Goal: Information Seeking & Learning: Check status

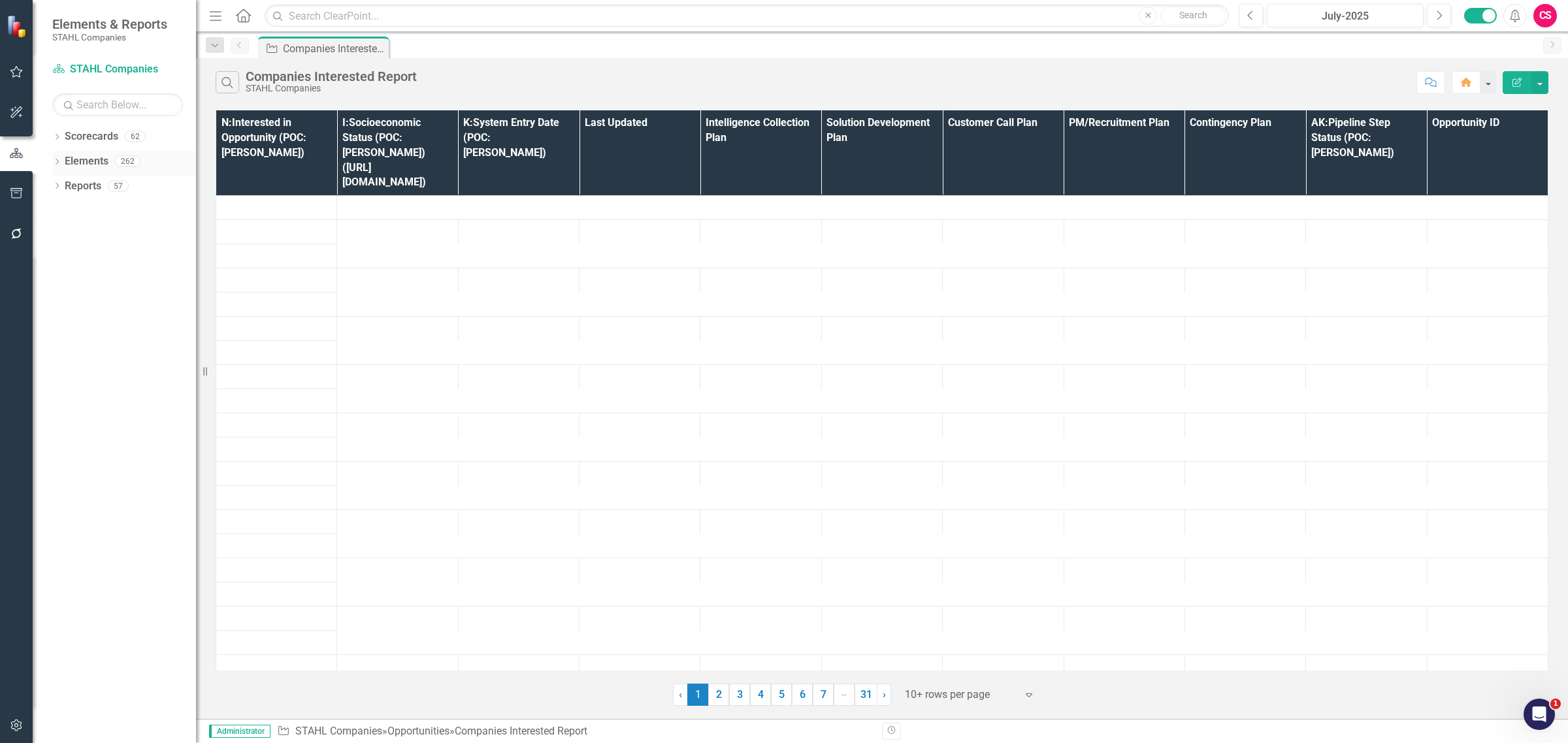
click at [84, 159] on link "Elements" at bounding box center [86, 161] width 43 height 15
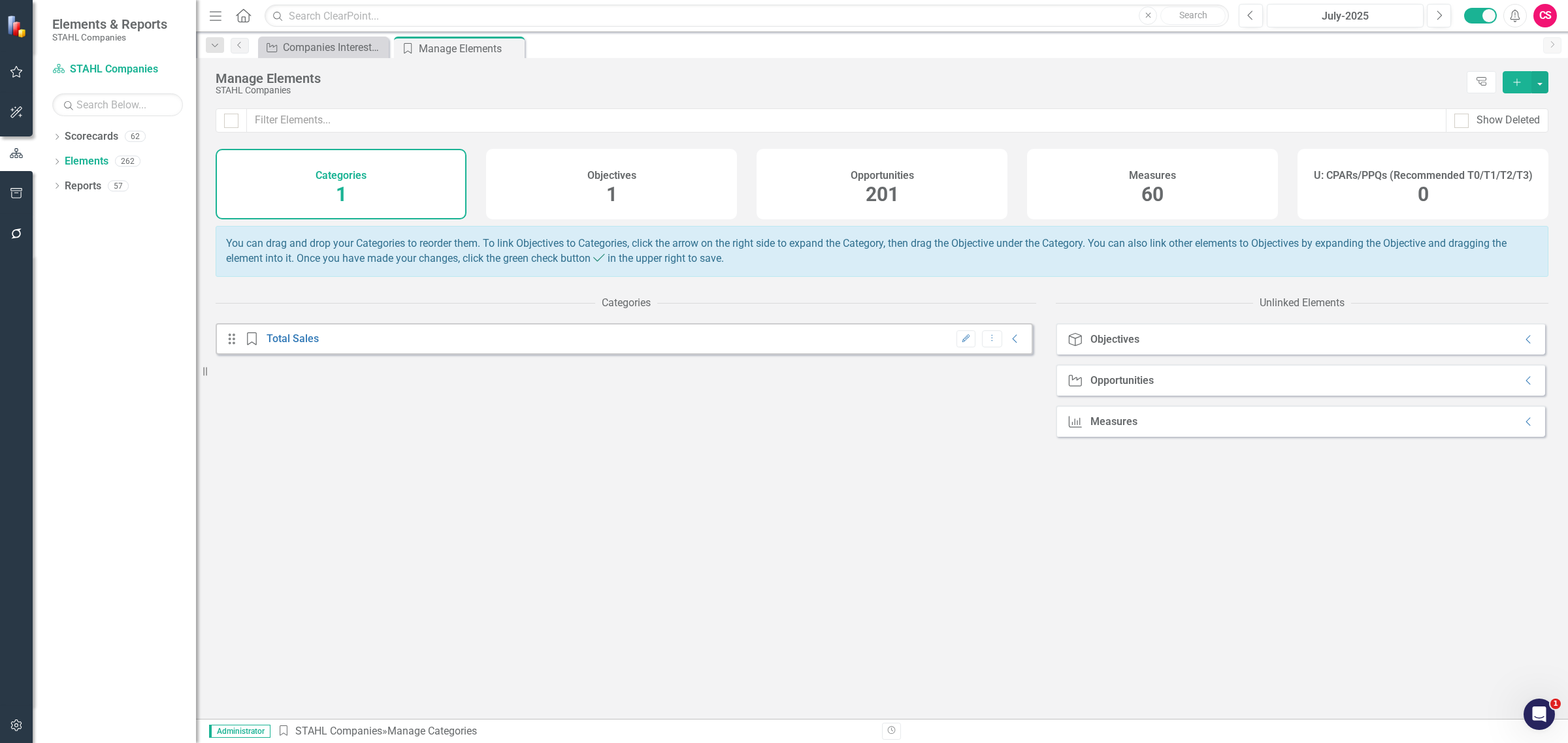
click at [1387, 204] on div "U: CPARs/PPQs (Recommended T0/T1/T2/T3) 0" at bounding box center [1423, 184] width 251 height 70
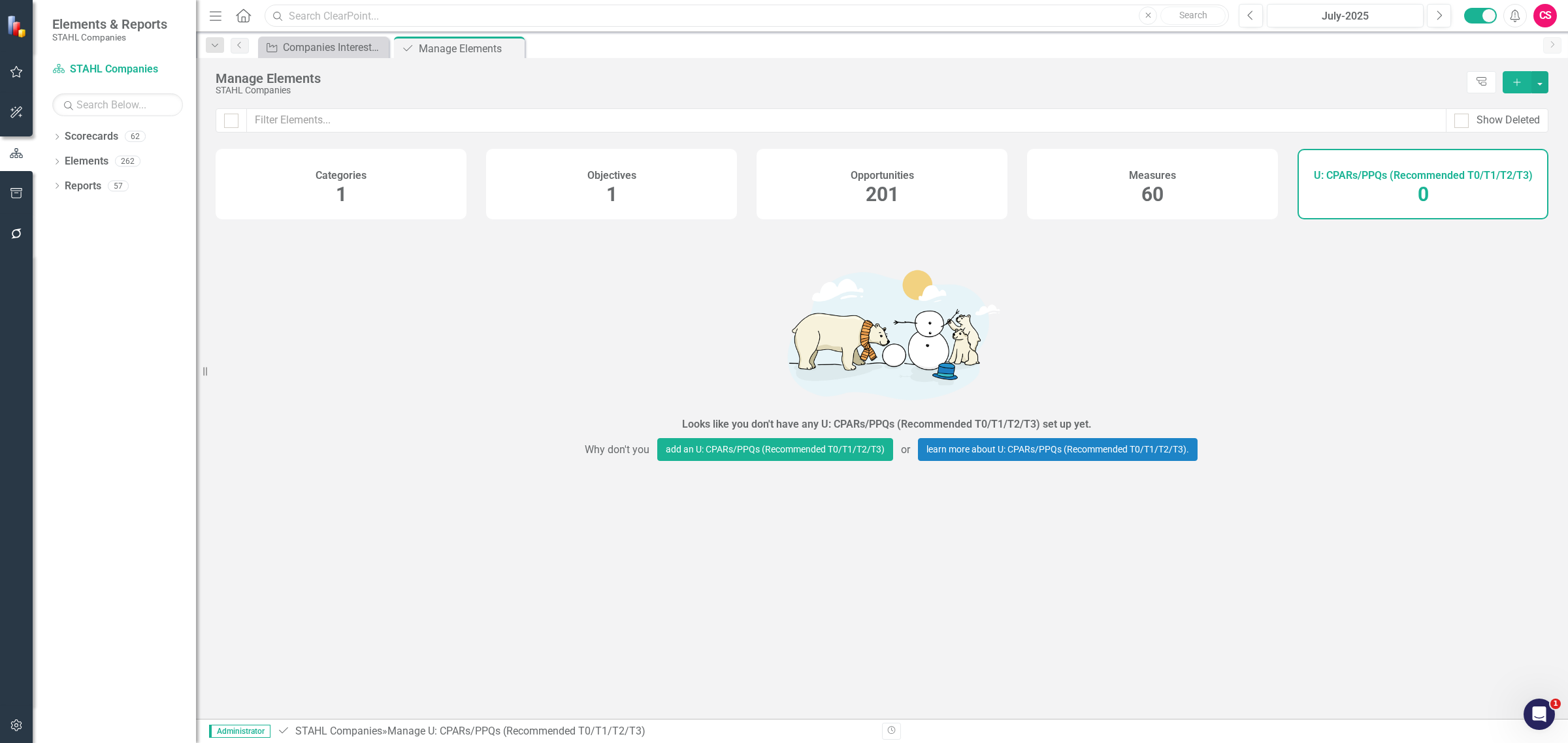
click at [306, 11] on input "text" at bounding box center [747, 16] width 965 height 23
click at [304, 5] on input "cpars template" at bounding box center [747, 16] width 965 height 23
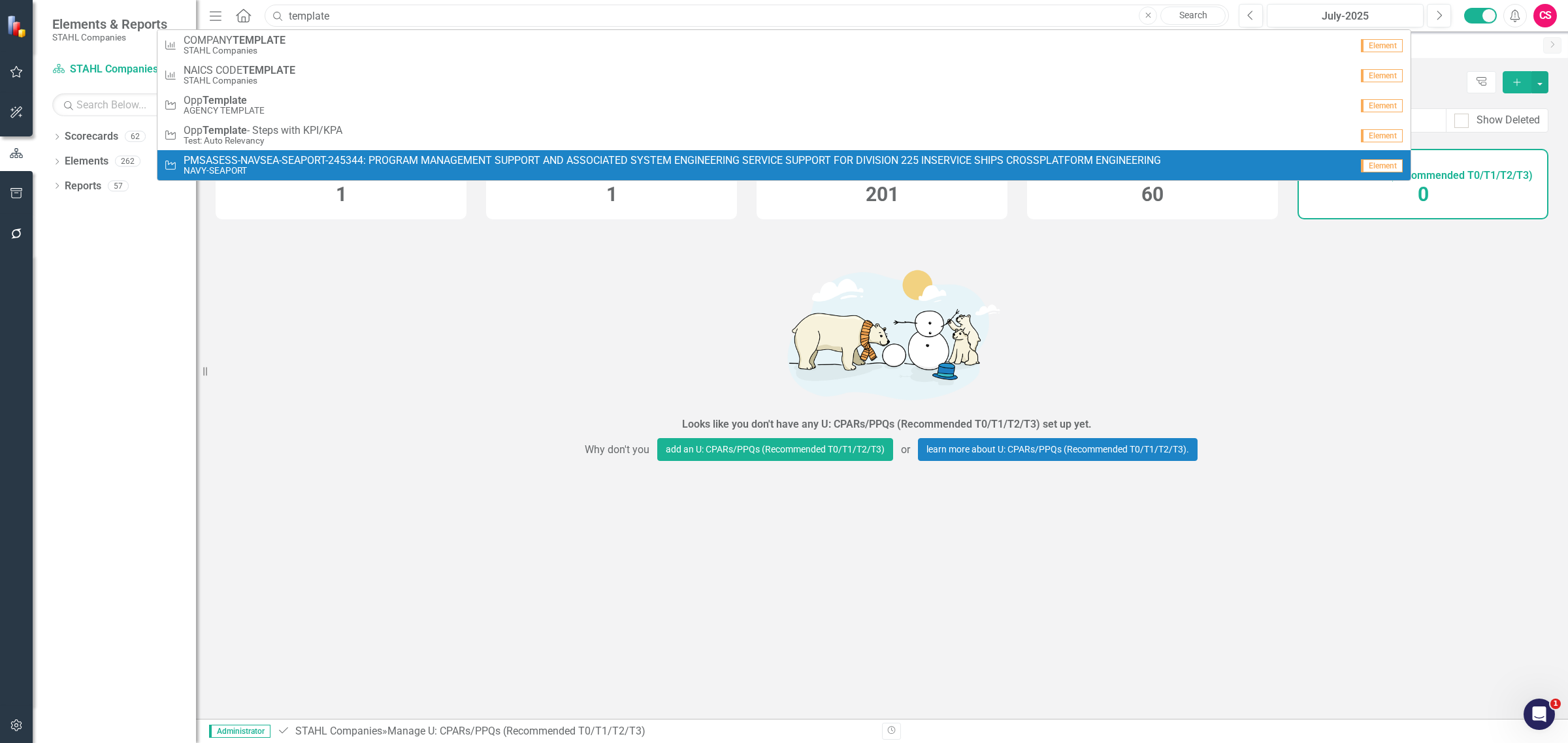
type input "template"
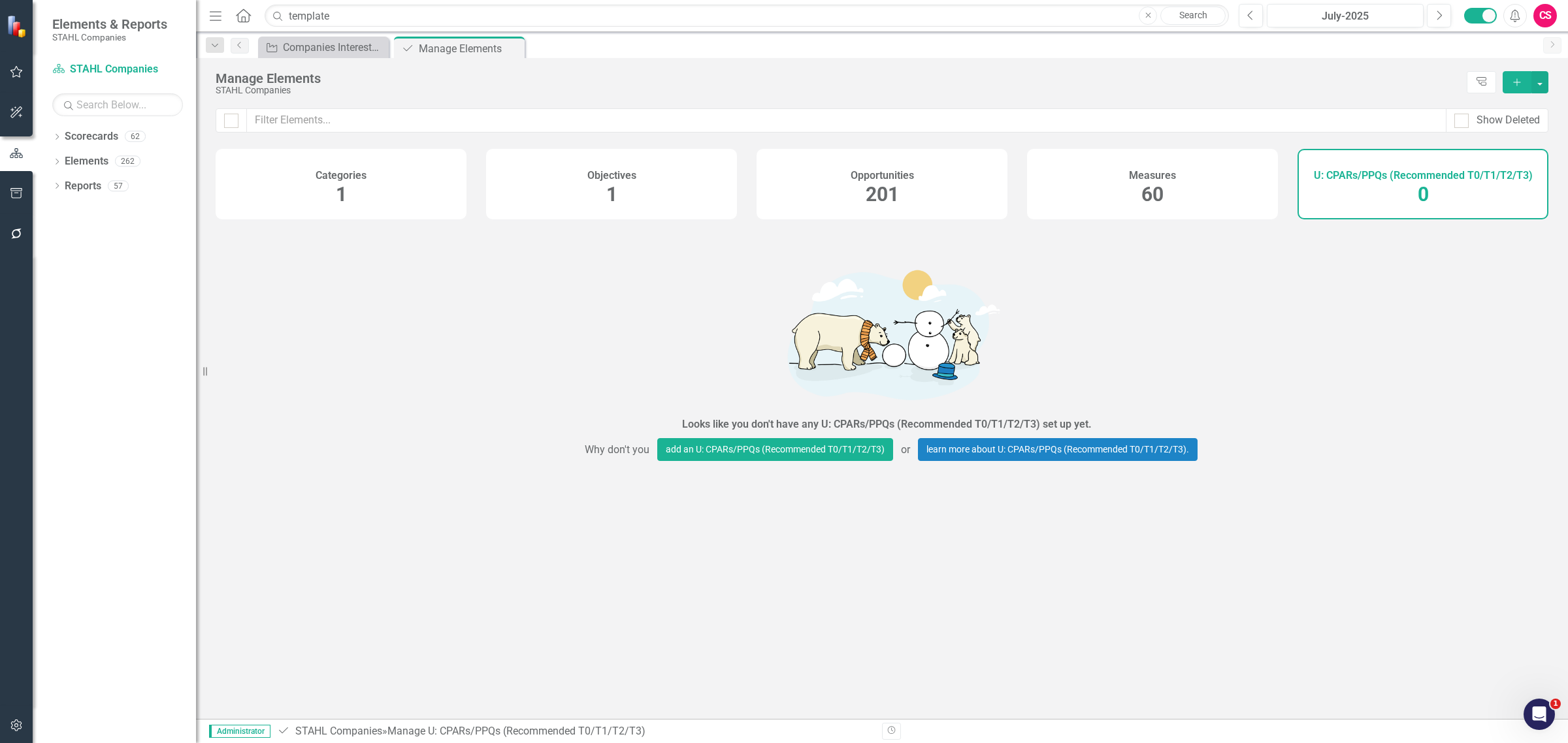
click at [316, 311] on div "Looks like you don't have any U: CPARs/PPQs (Recommended T0/T1/T2/T3) set up ye…" at bounding box center [887, 359] width 1343 height 266
click at [53, 134] on div "Dropdown" at bounding box center [57, 138] width 9 height 11
click at [66, 162] on icon "Dropdown" at bounding box center [64, 161] width 10 height 8
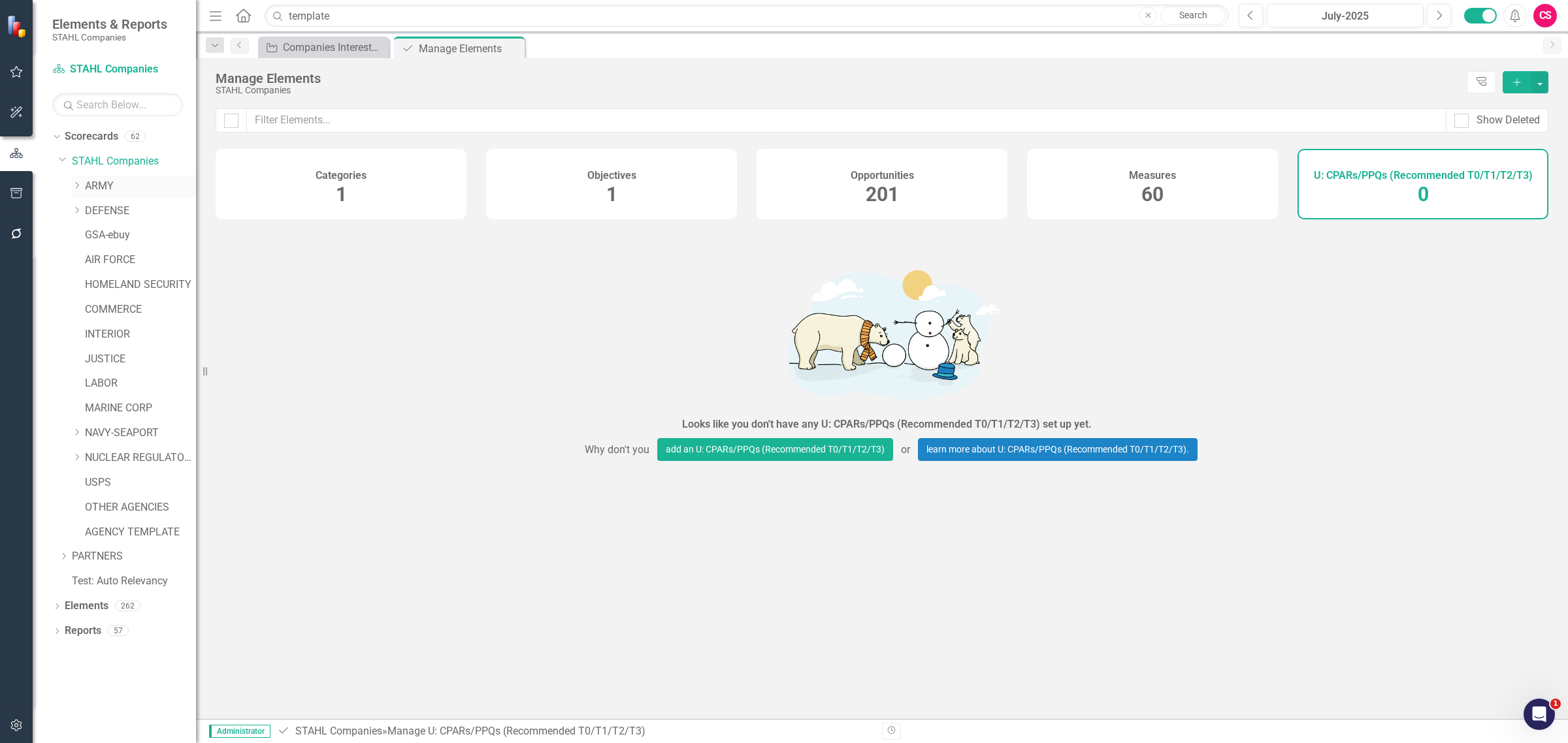
click at [79, 188] on icon "Dropdown" at bounding box center [77, 186] width 10 height 8
click at [120, 211] on link "ITES-3s" at bounding box center [148, 211] width 98 height 15
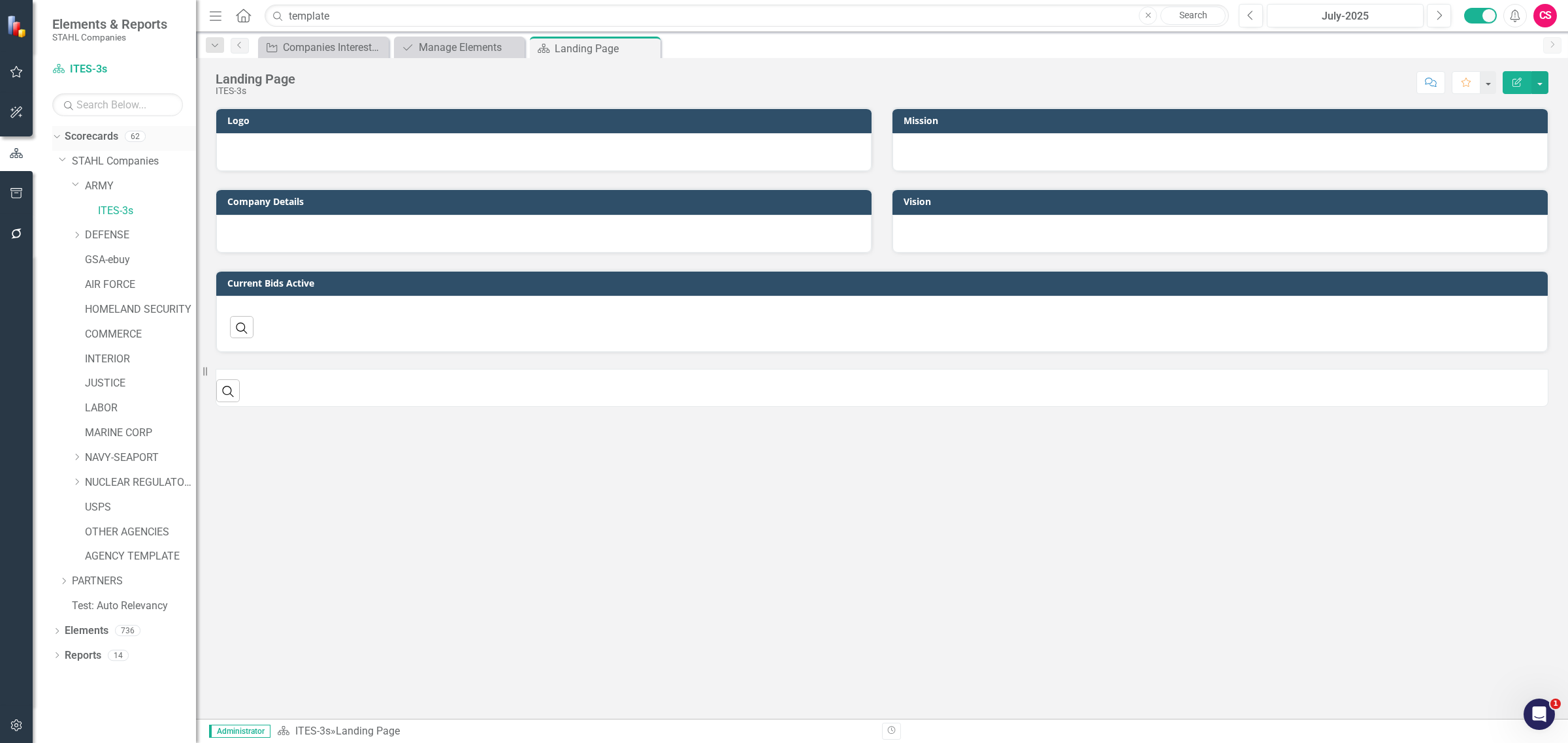
click at [57, 139] on icon "Dropdown" at bounding box center [55, 135] width 7 height 9
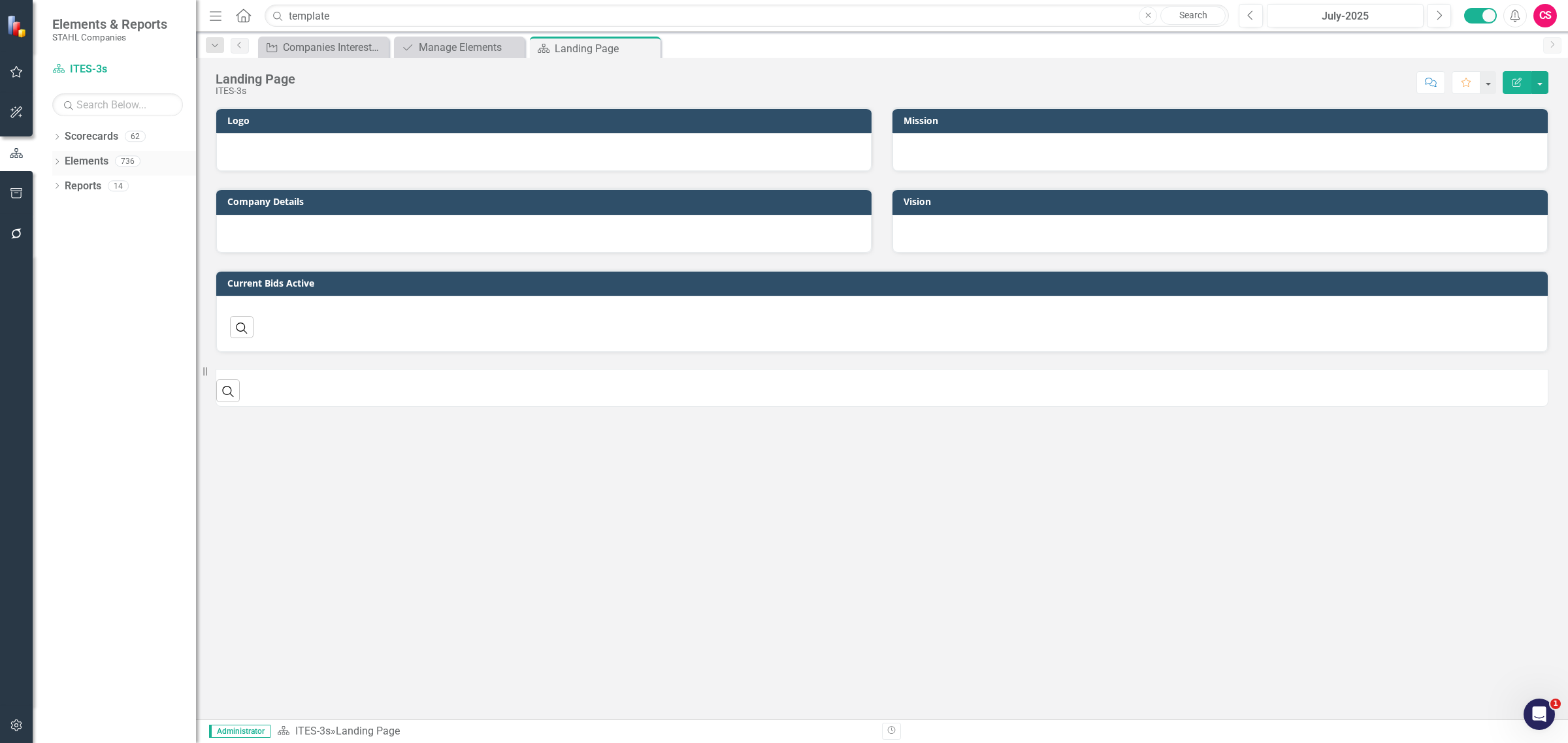
click at [92, 155] on link "Elements" at bounding box center [86, 161] width 43 height 15
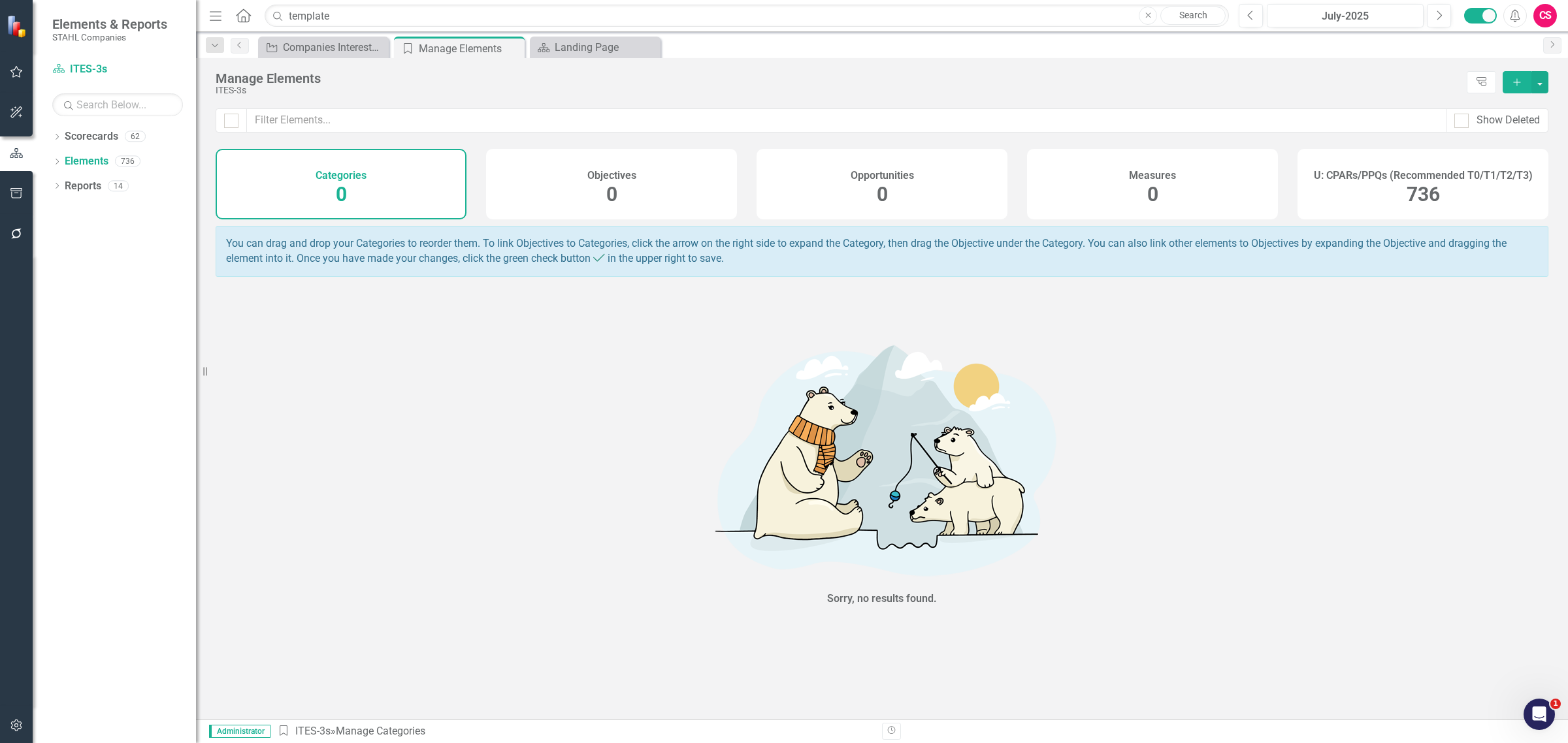
click at [1406, 211] on div "U: CPARs/PPQs (Recommended T0/T1/T2/T3) 736" at bounding box center [1423, 184] width 251 height 70
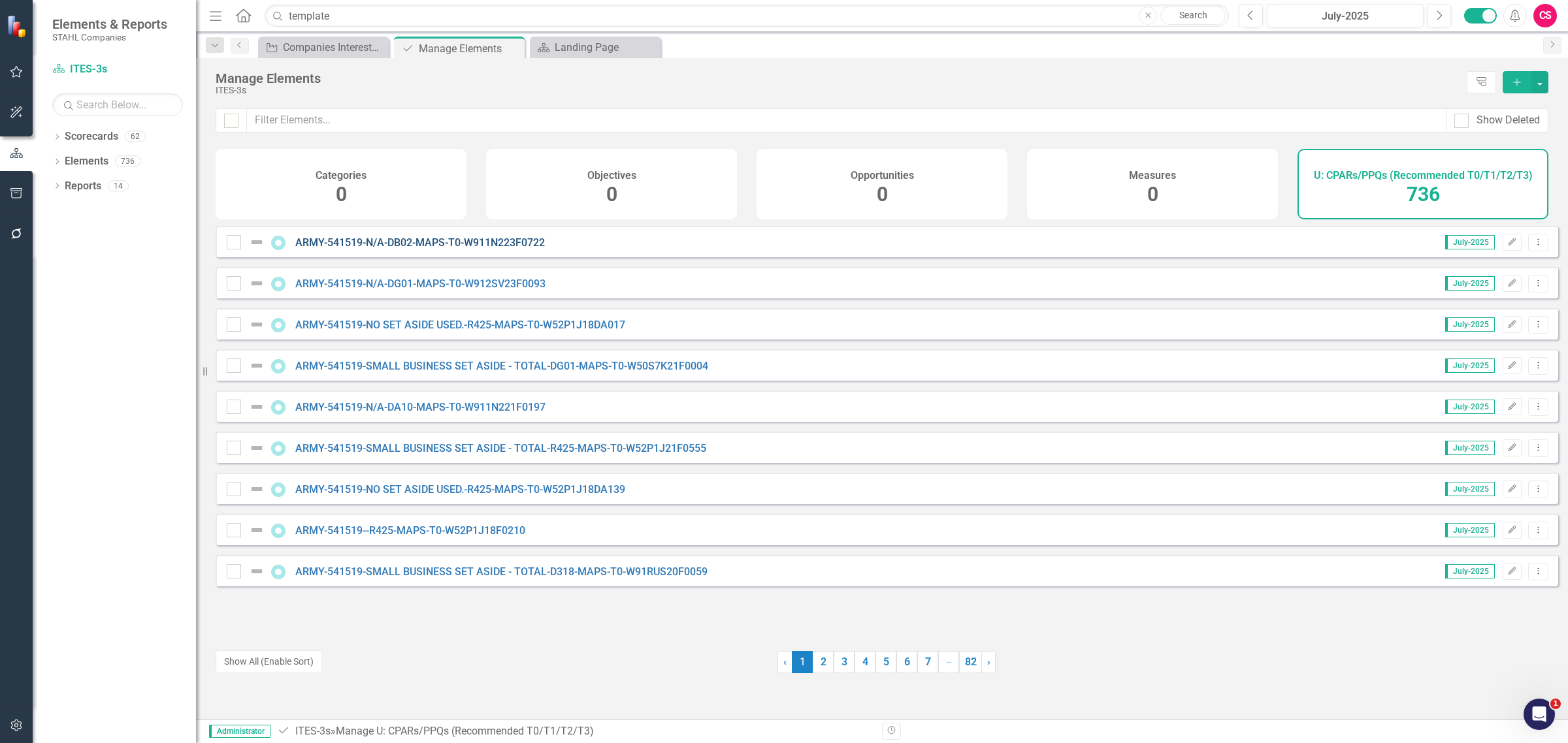
click at [395, 249] on link "ARMY-541519-N/A-DB02-MAPS-T0-W911N223F0722" at bounding box center [420, 242] width 250 height 12
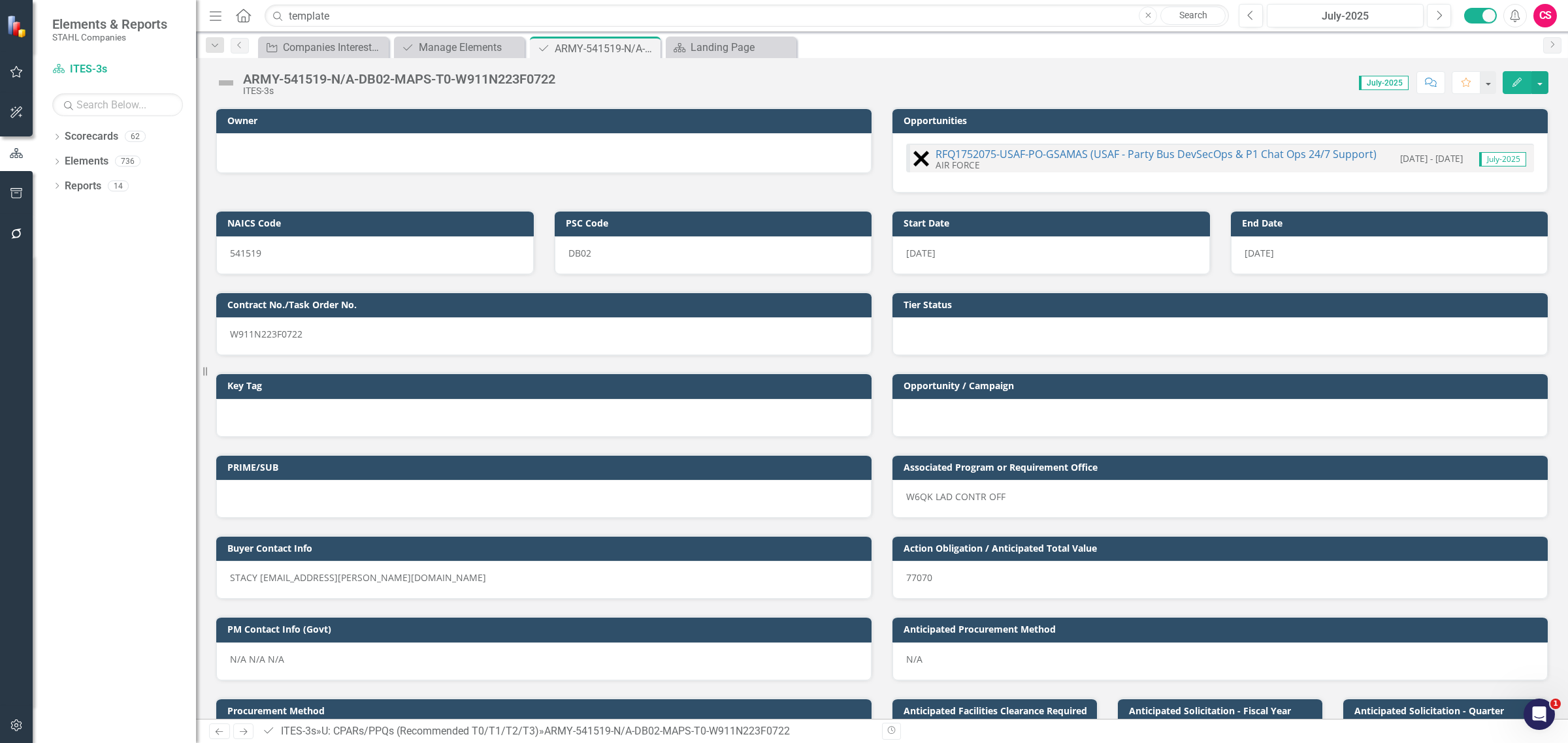
click at [18, 728] on icon "button" at bounding box center [16, 725] width 14 height 11
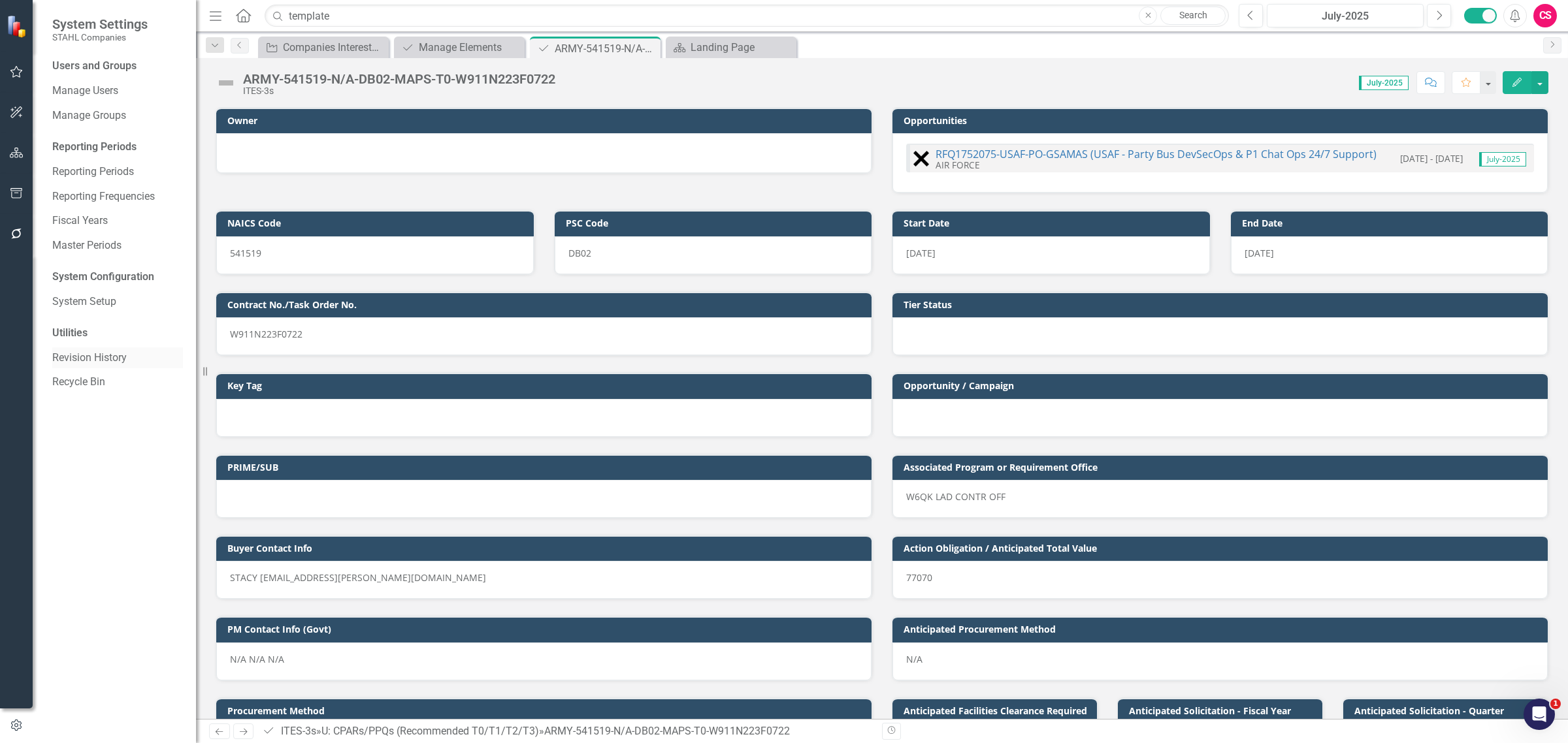
click at [87, 357] on link "Revision History" at bounding box center [117, 358] width 130 height 15
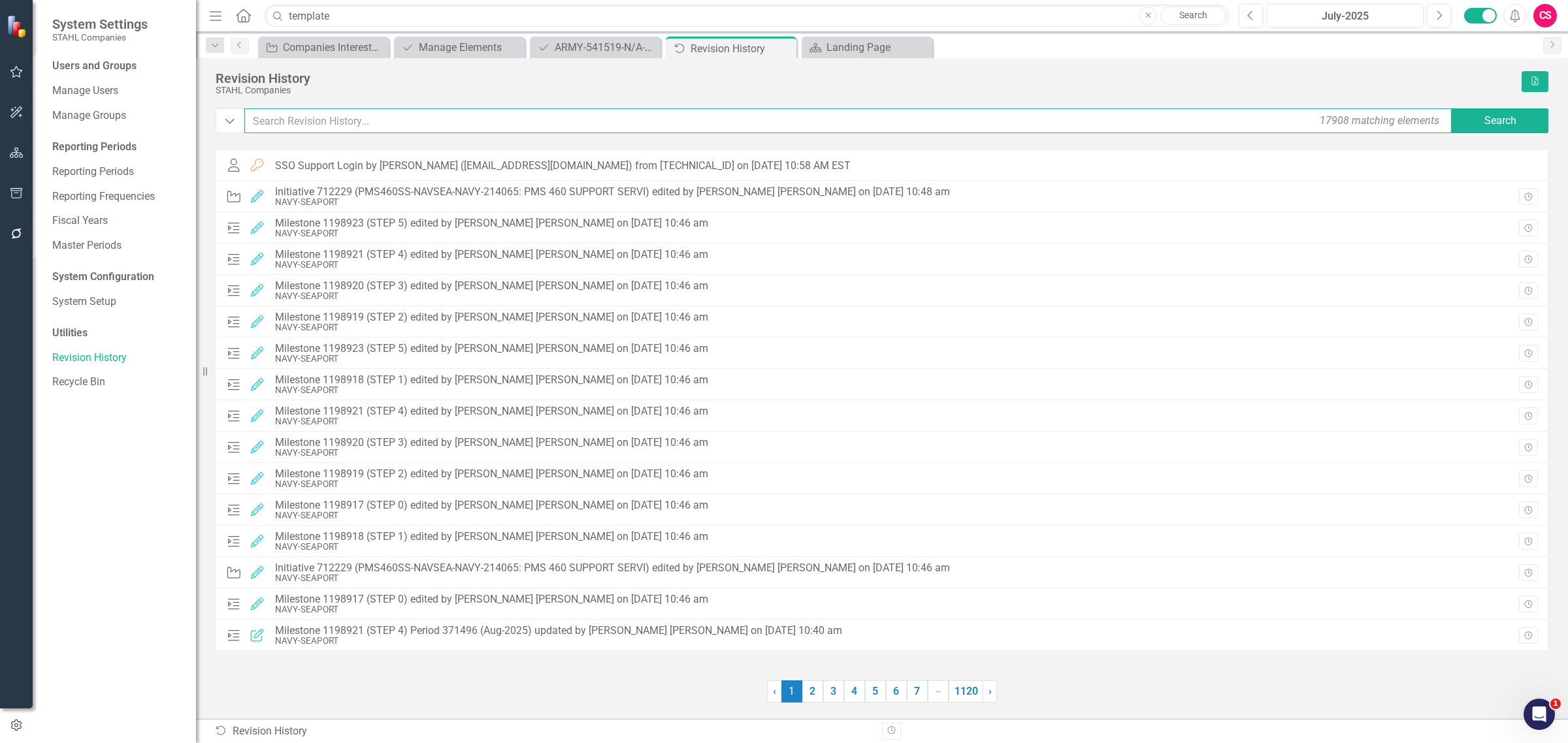
click at [388, 116] on input "text" at bounding box center [849, 120] width 1210 height 25
click at [239, 125] on button "Dropdown" at bounding box center [230, 120] width 29 height 25
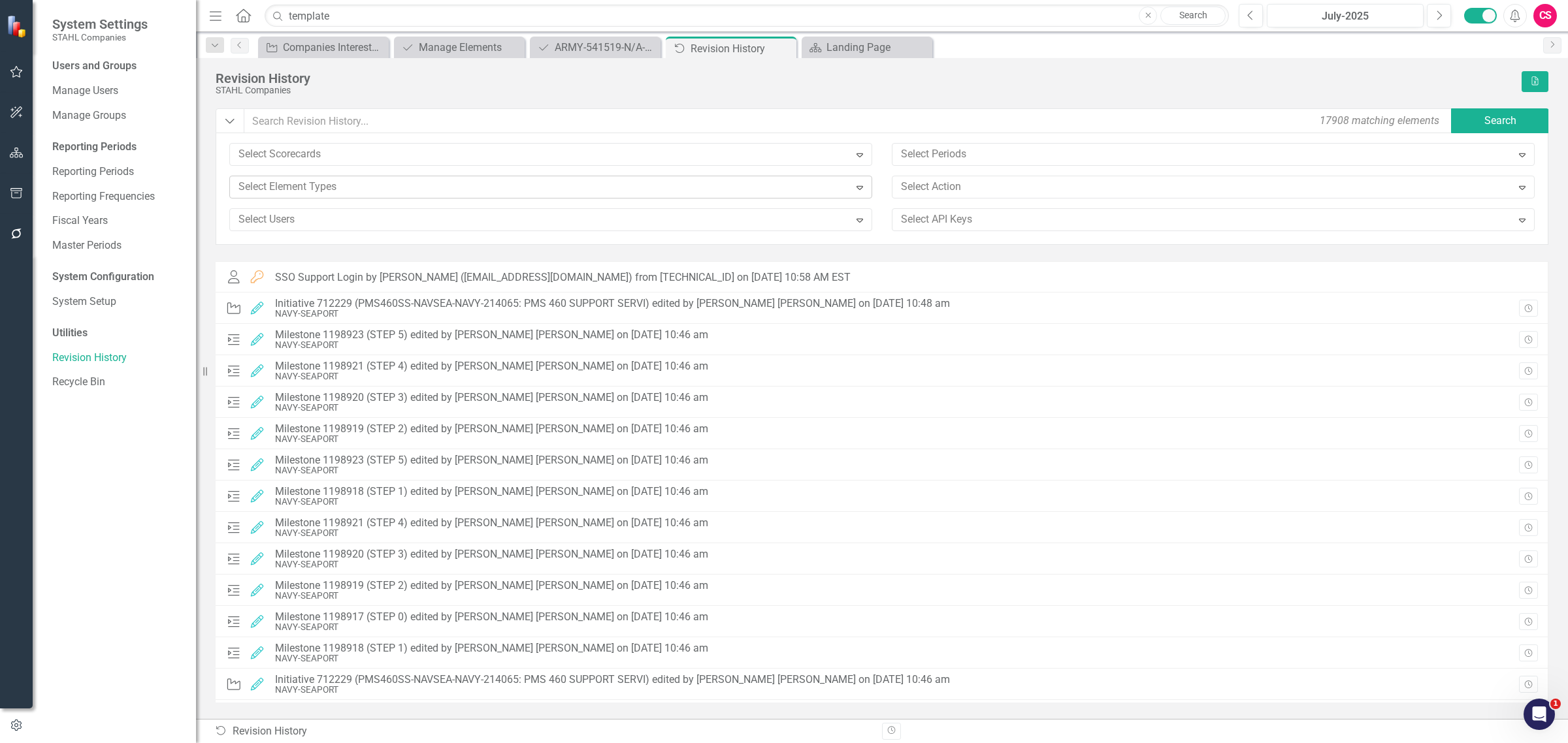
click at [344, 199] on div "System Settings [PERSON_NAME] Companies Users and Groups Manage Users Manage Gr…" at bounding box center [784, 371] width 1568 height 743
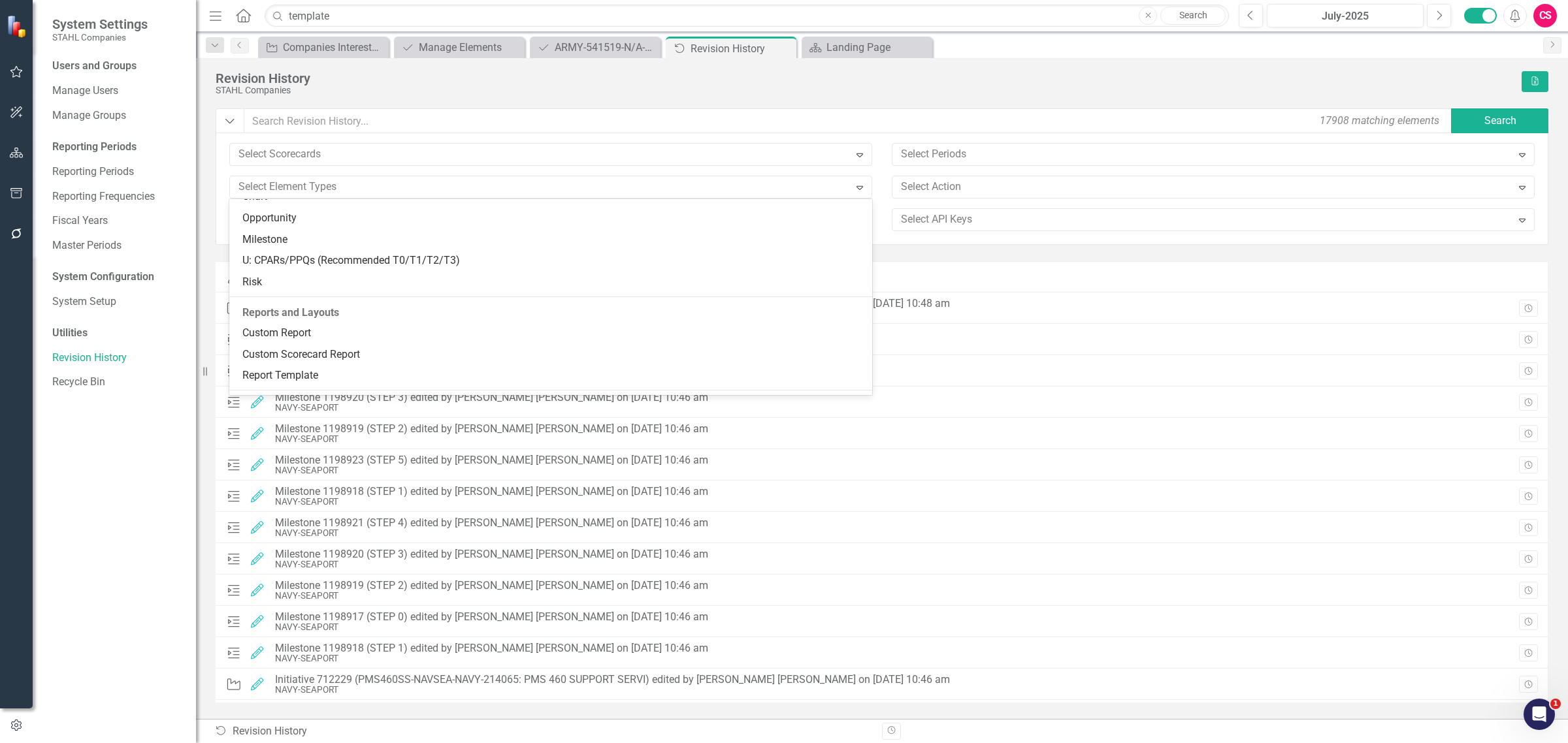
scroll to position [163, 0]
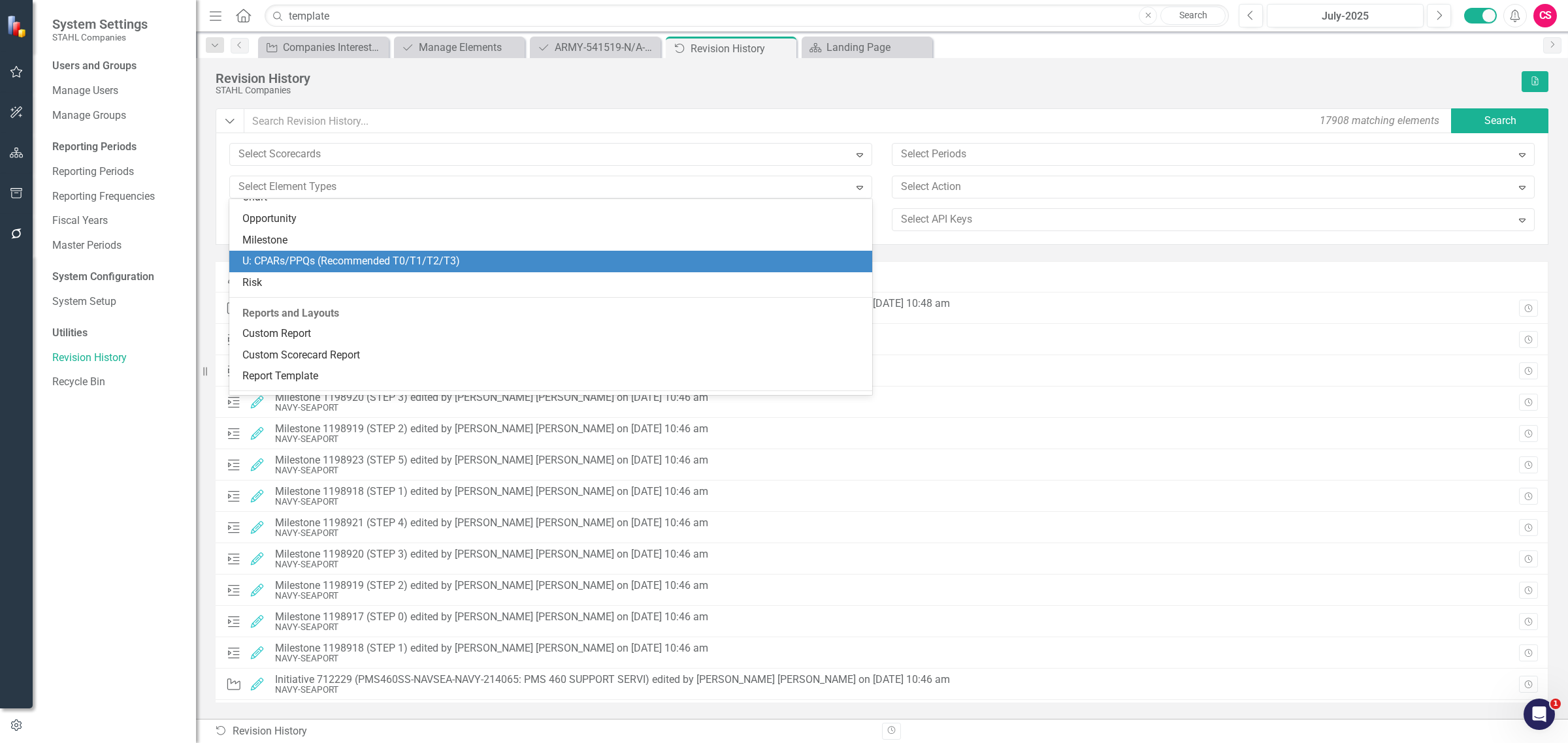
click at [347, 262] on div "U: CPARs/PPQs (Recommended T0/T1/T2/T3)" at bounding box center [553, 261] width 622 height 15
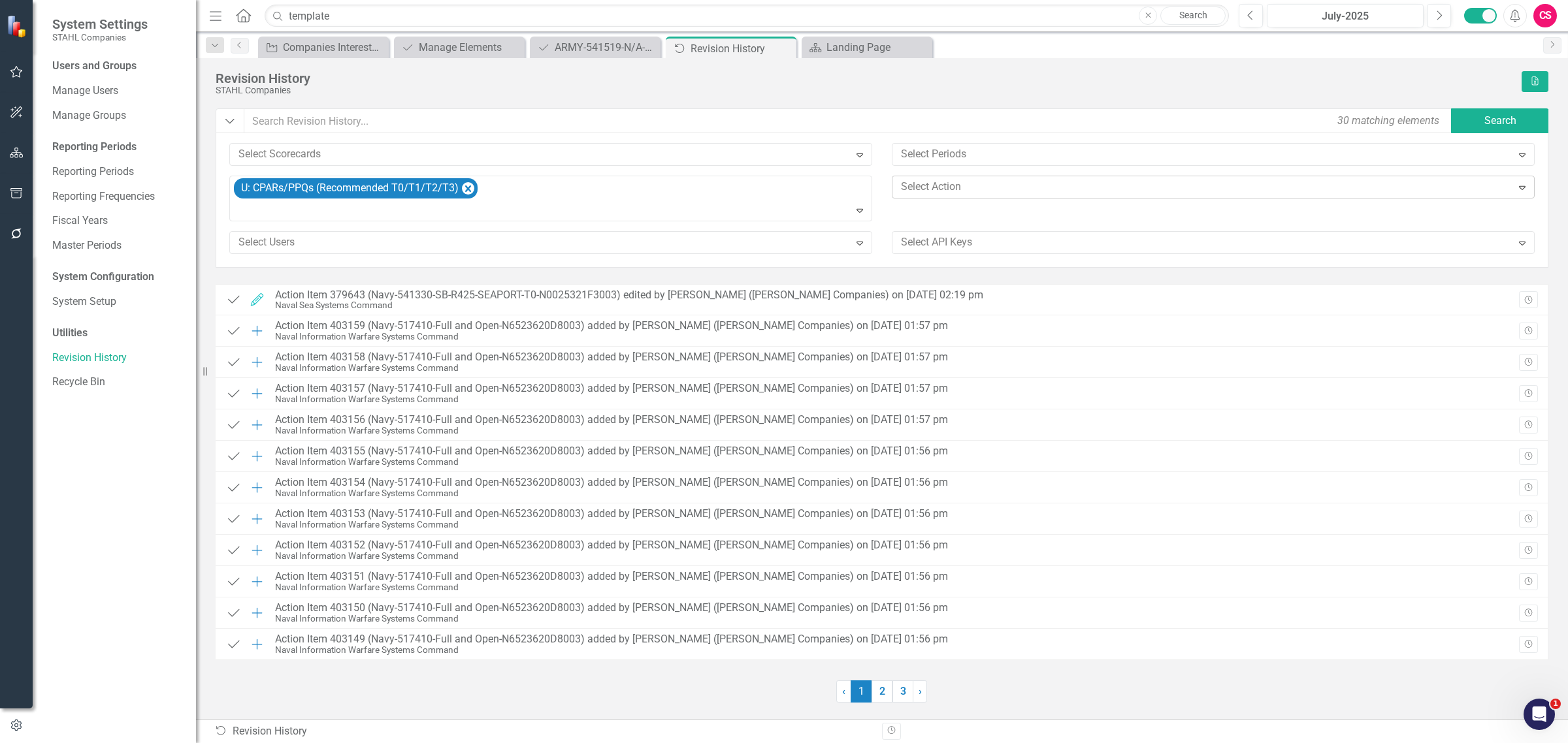
click at [1014, 185] on div at bounding box center [1204, 188] width 616 height 18
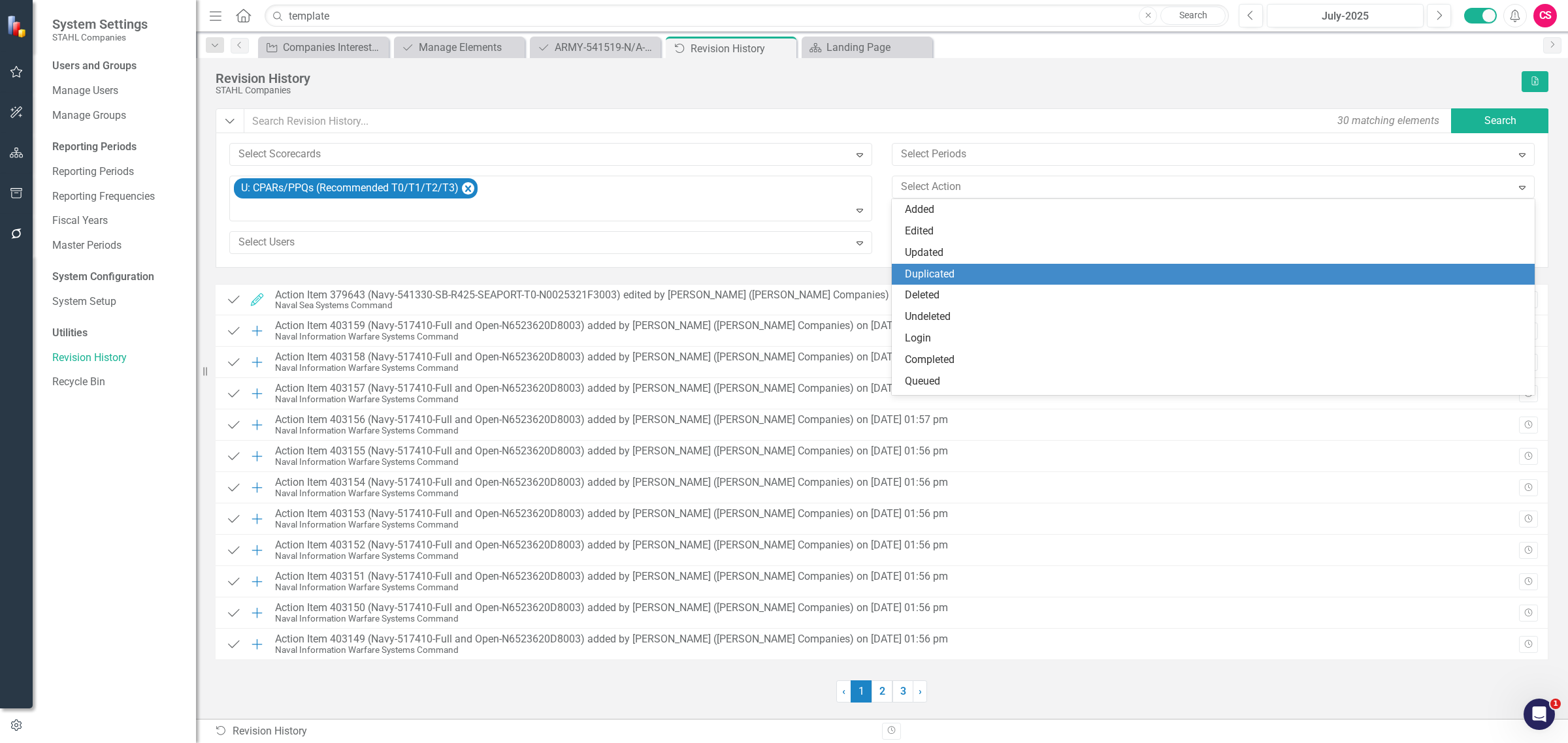
click at [977, 272] on div "Duplicated" at bounding box center [1216, 274] width 622 height 15
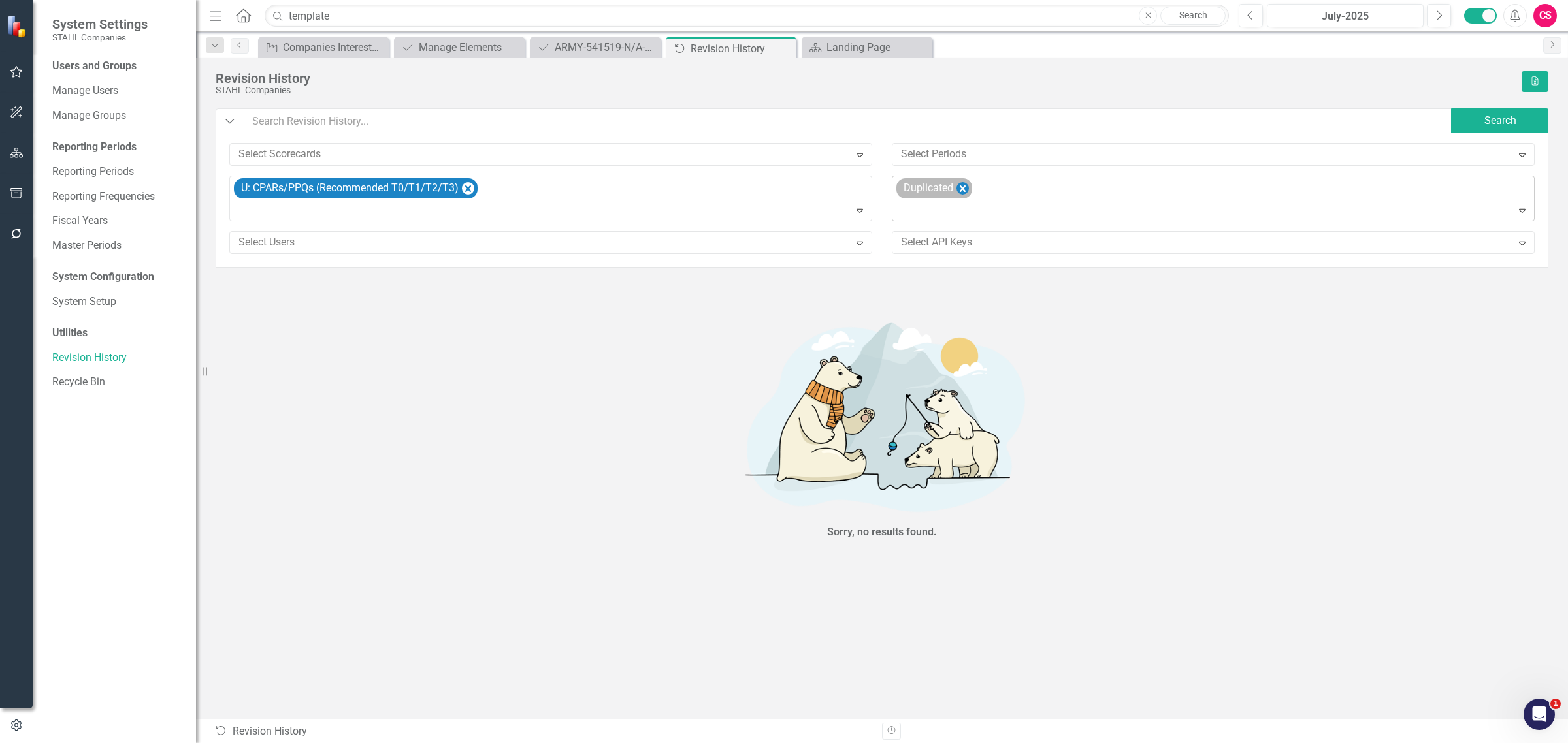
click at [962, 193] on icon "Remove Duplicated" at bounding box center [962, 189] width 12 height 16
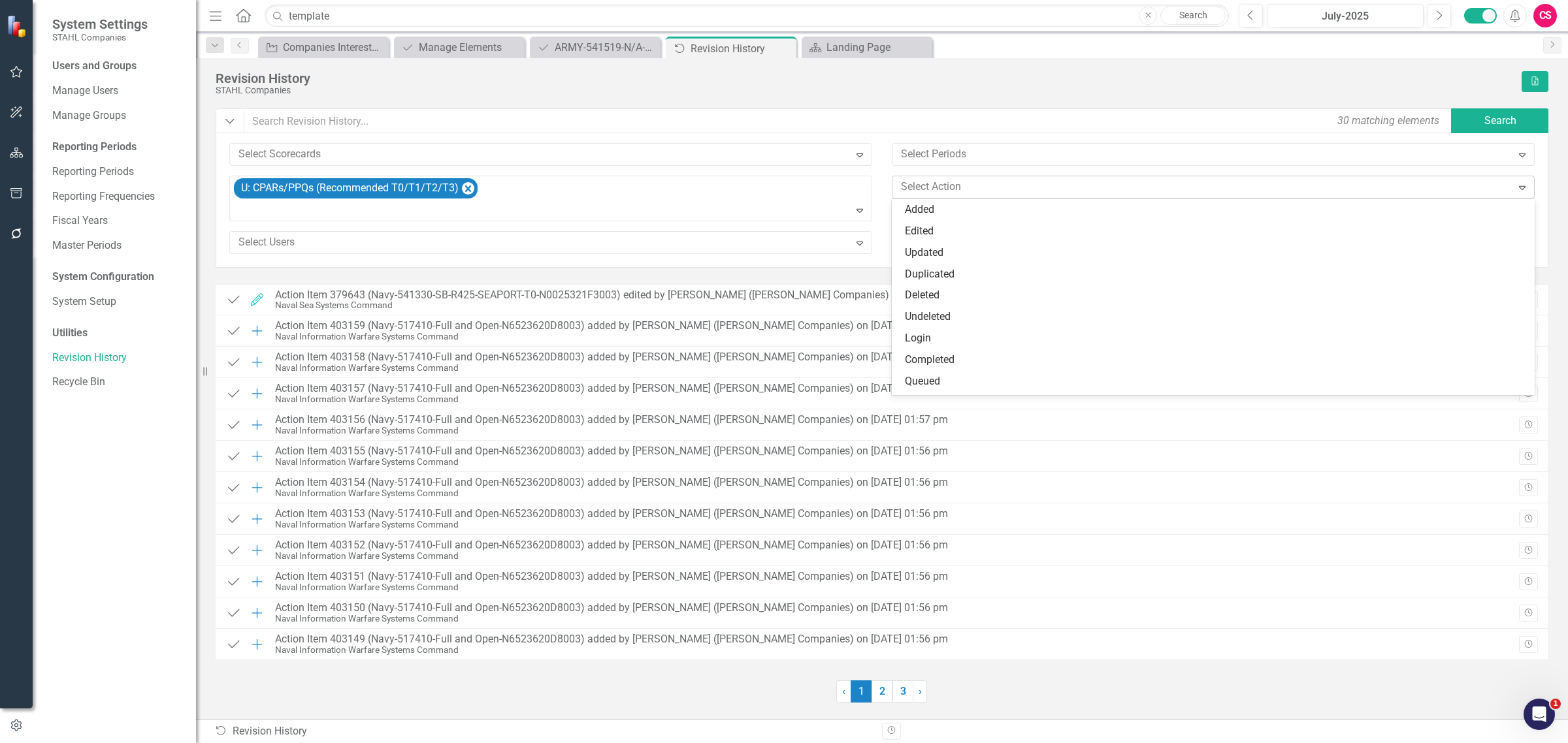
click at [962, 193] on div at bounding box center [1204, 188] width 616 height 18
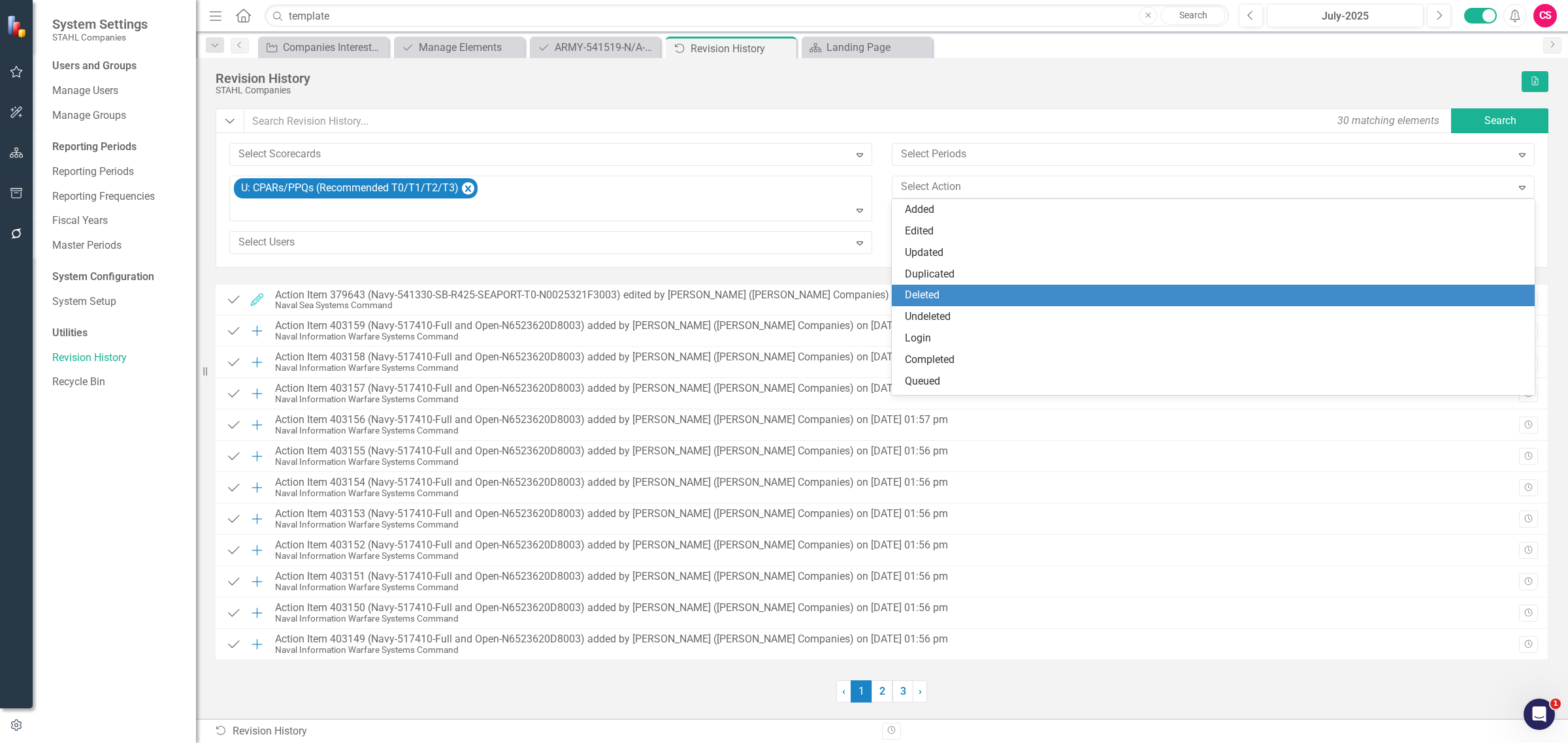
click at [942, 288] on div "Deleted" at bounding box center [1213, 296] width 643 height 21
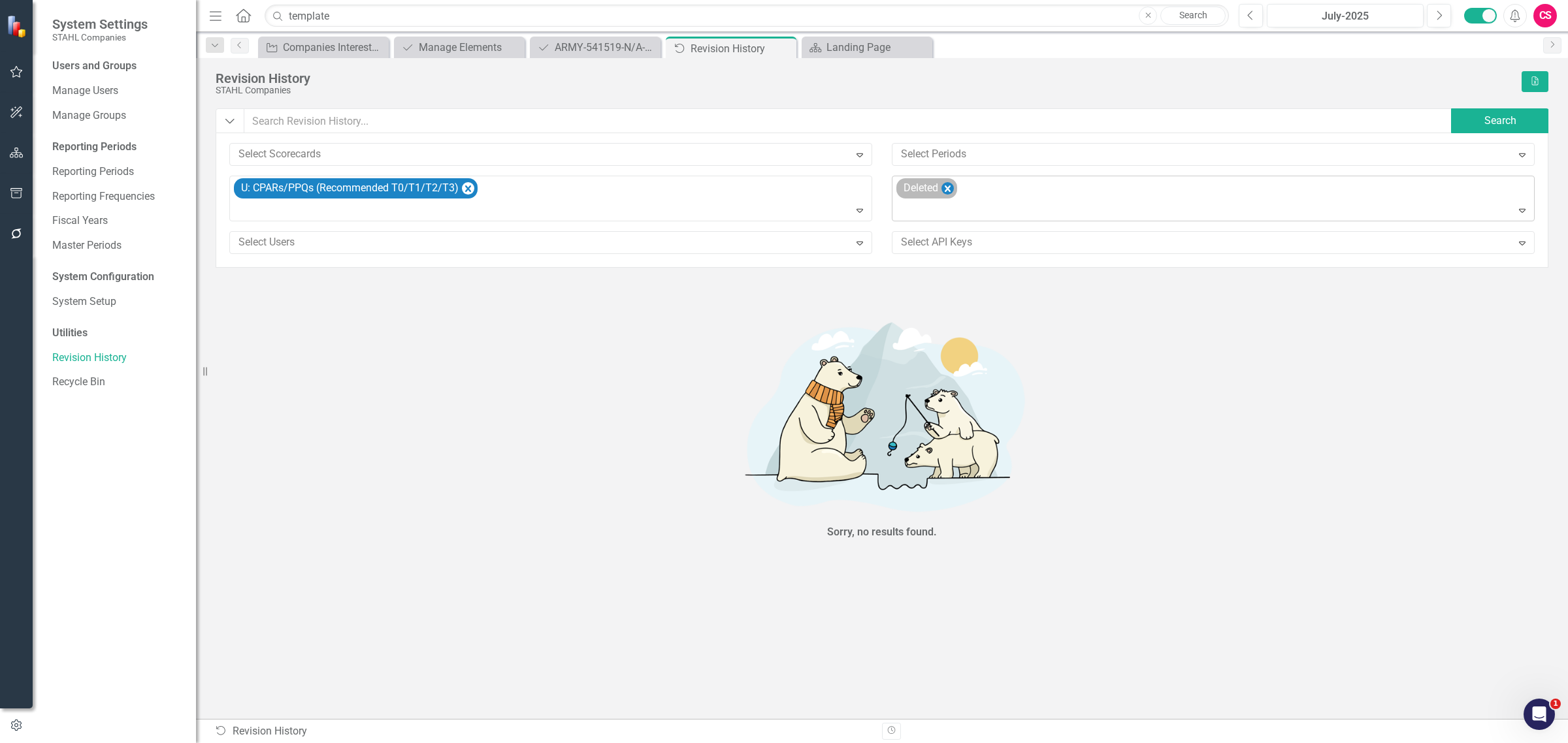
click at [951, 195] on icon "Remove Deleted" at bounding box center [948, 189] width 12 height 16
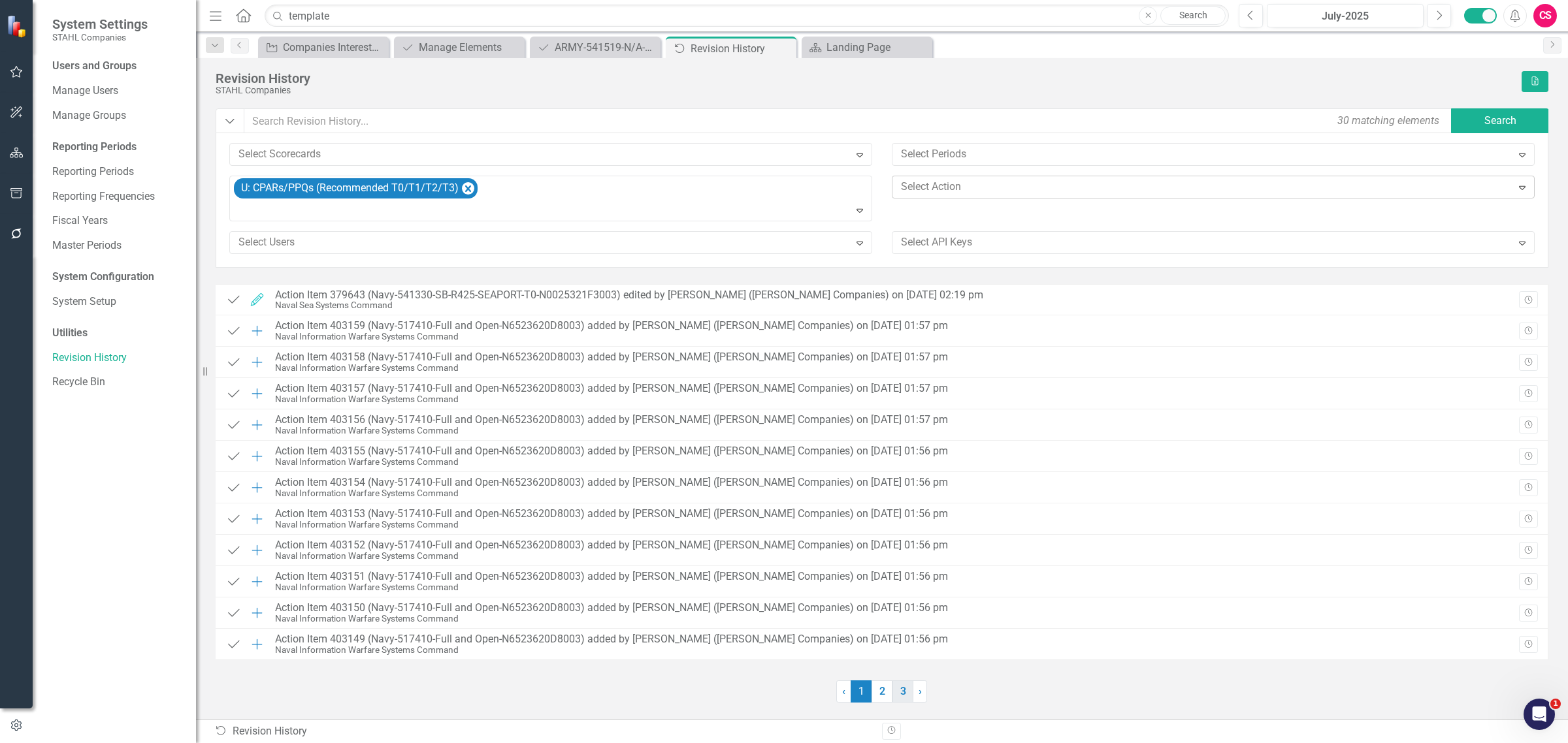
click at [908, 691] on link "3" at bounding box center [903, 691] width 21 height 22
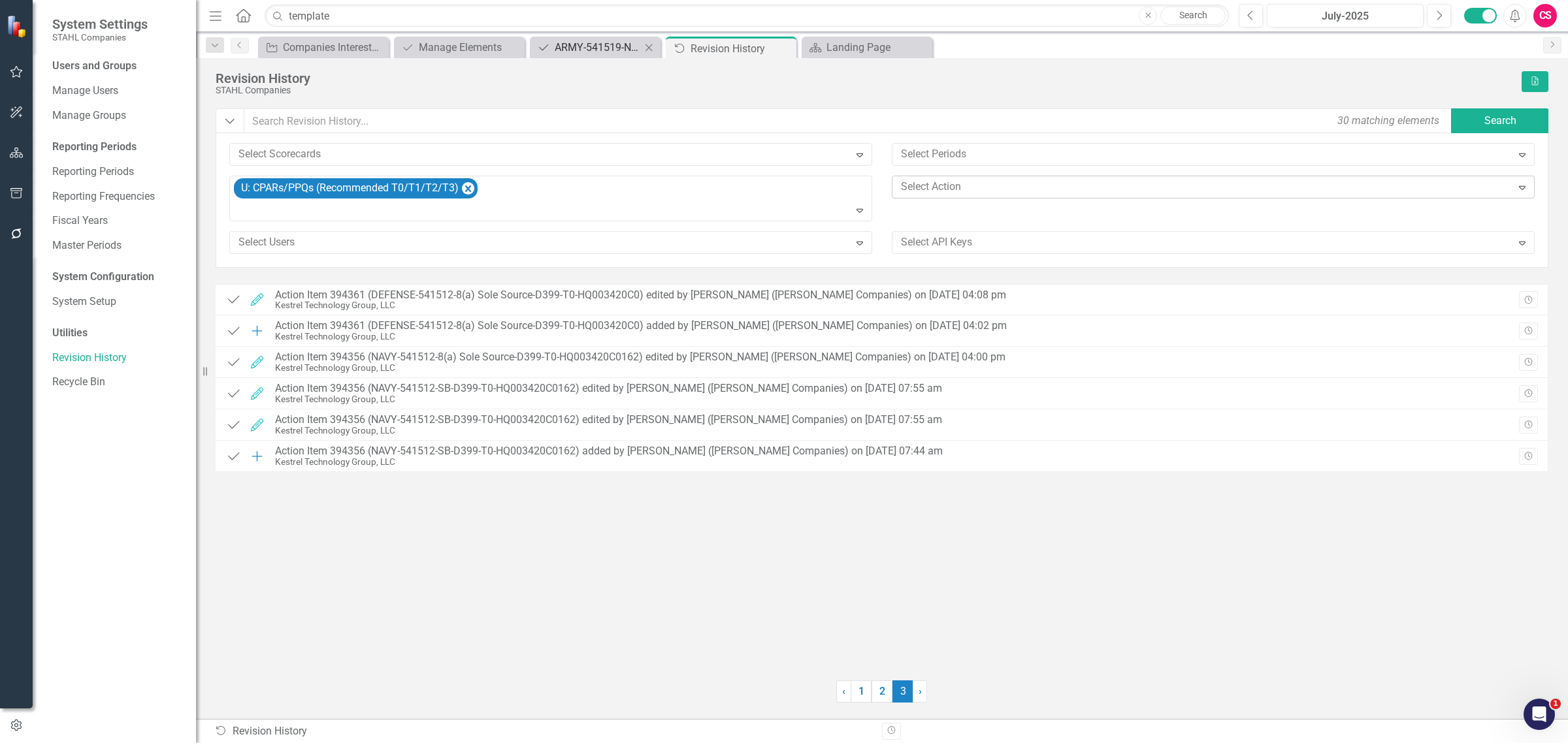
click at [610, 50] on div "ARMY-541519-N/A-DB02-MAPS-T0-W911N223F0722" at bounding box center [598, 48] width 86 height 16
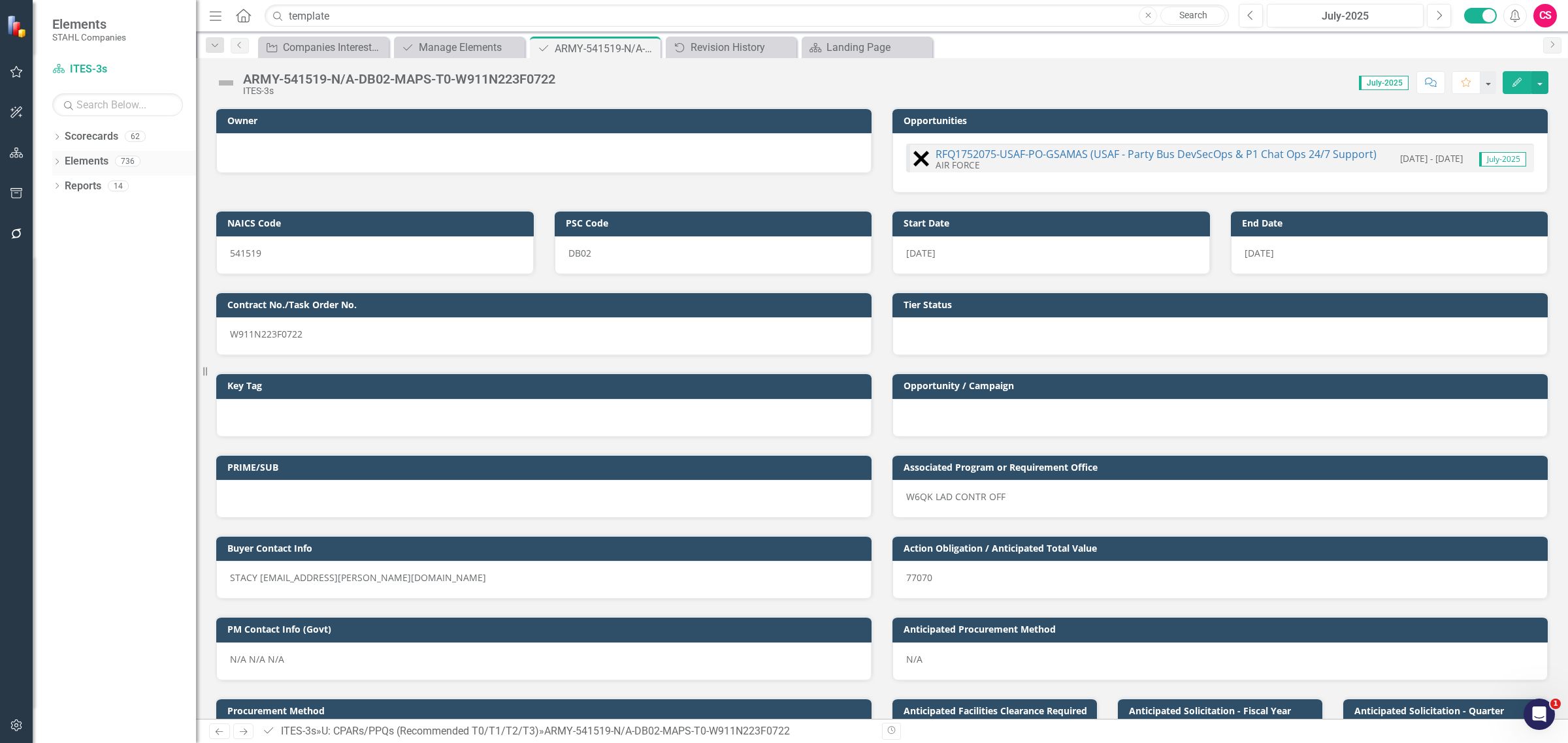
click at [98, 165] on link "Elements" at bounding box center [86, 161] width 43 height 15
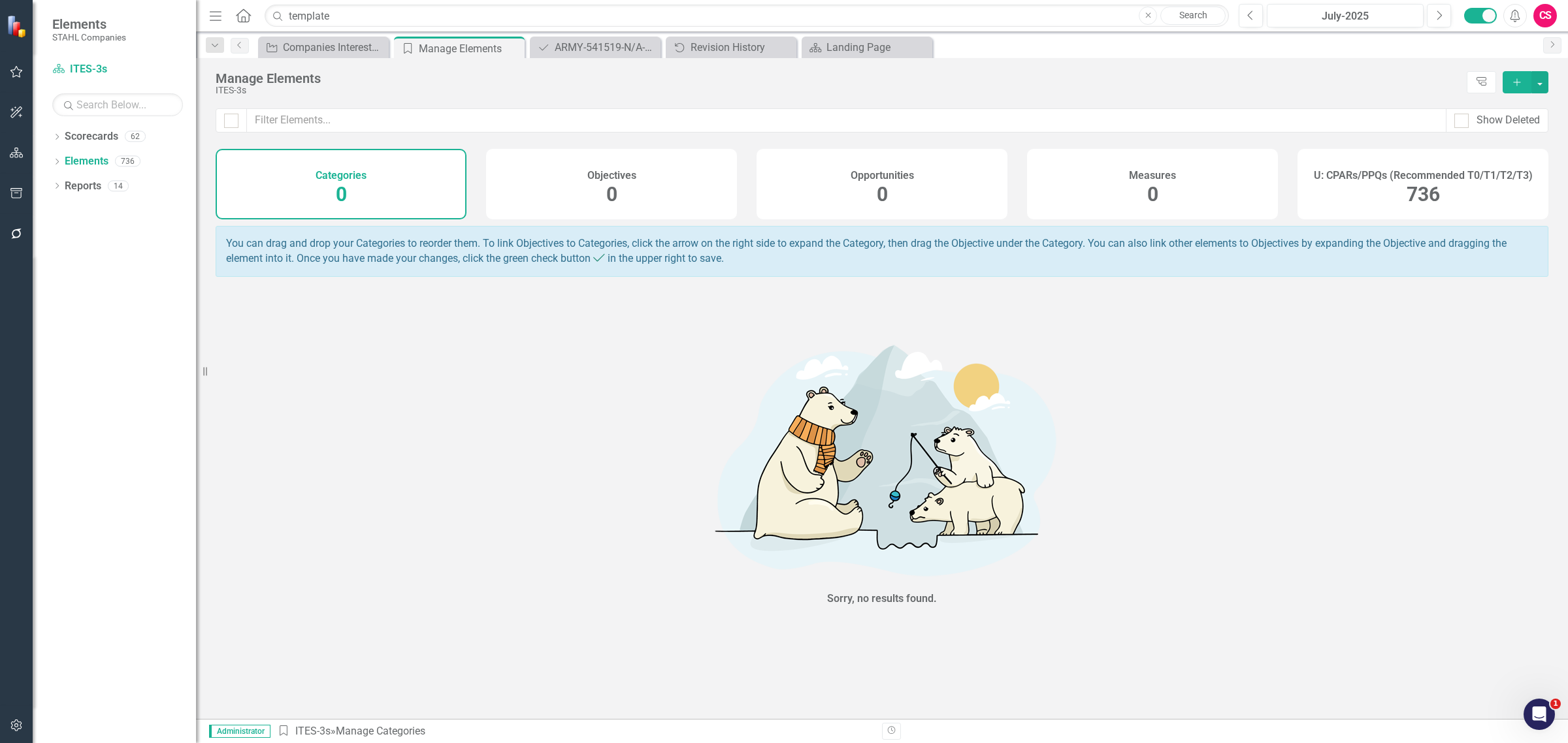
click at [1416, 196] on span "736" at bounding box center [1423, 194] width 34 height 23
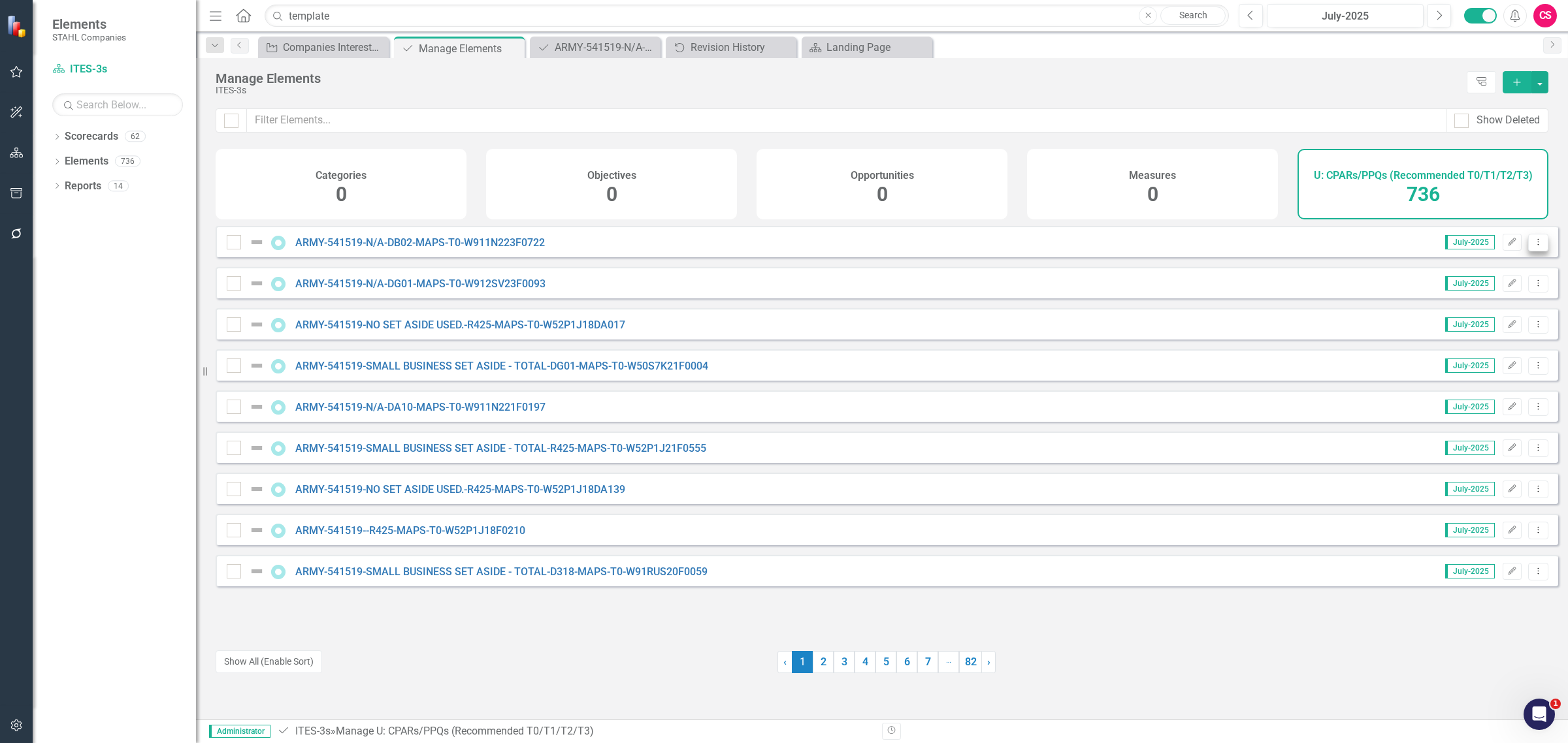
click at [1536, 246] on button "Dropdown Menu" at bounding box center [1538, 242] width 20 height 18
click at [1165, 206] on div "Measures 0" at bounding box center [1152, 184] width 251 height 70
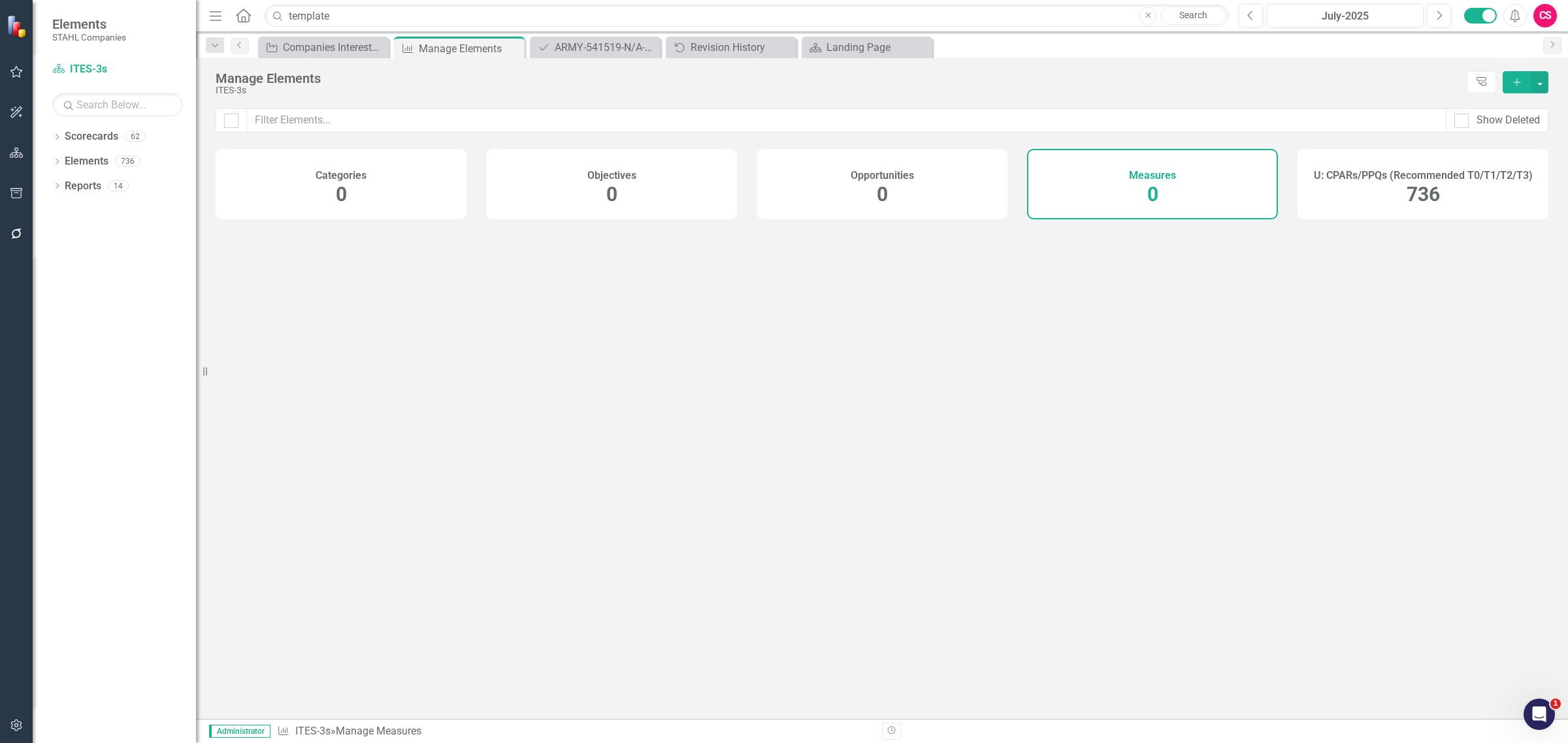
click at [1379, 178] on h4 "U: CPARs/PPQs (Recommended T0/T1/T2/T3)" at bounding box center [1423, 175] width 219 height 11
